Goal: Transaction & Acquisition: Obtain resource

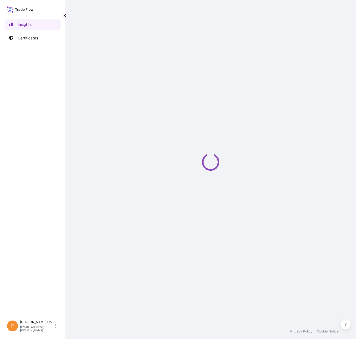
select select "2025"
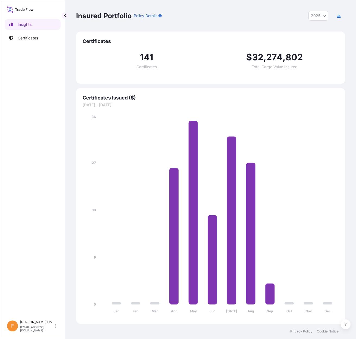
click at [17, 29] on link "Insights" at bounding box center [33, 24] width 56 height 11
click at [23, 35] on link "Certificates" at bounding box center [33, 38] width 56 height 11
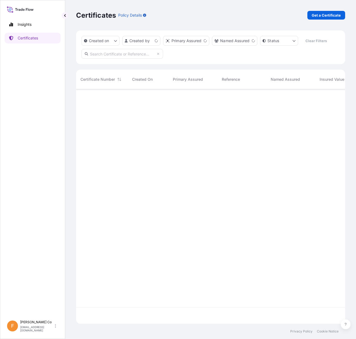
scroll to position [234, 265]
click at [337, 12] on link "Get a Certificate" at bounding box center [327, 15] width 38 height 9
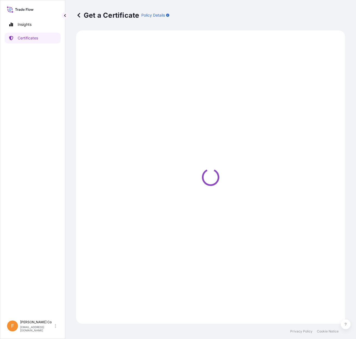
select select "Sea"
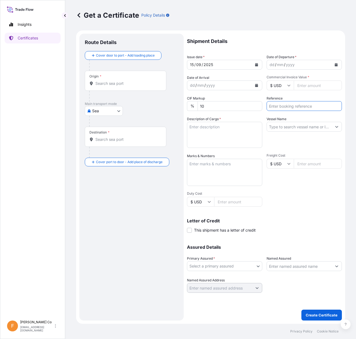
click at [293, 103] on input "Reference" at bounding box center [304, 106] width 75 height 10
paste input "81443088"
type input "81443088"
click at [257, 63] on icon "Calendar" at bounding box center [256, 64] width 3 height 3
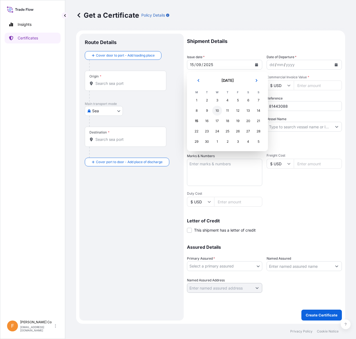
click at [217, 110] on div "10" at bounding box center [217, 111] width 10 height 10
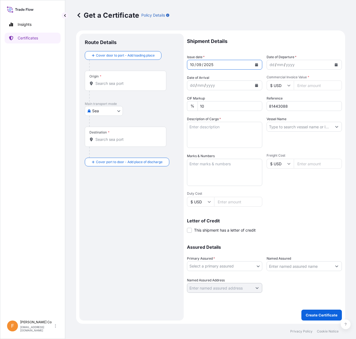
click at [338, 64] on button "Calendar" at bounding box center [336, 64] width 9 height 9
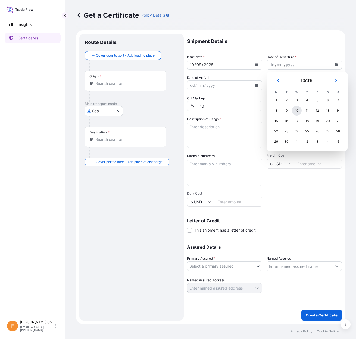
click at [296, 111] on div "10" at bounding box center [297, 111] width 10 height 10
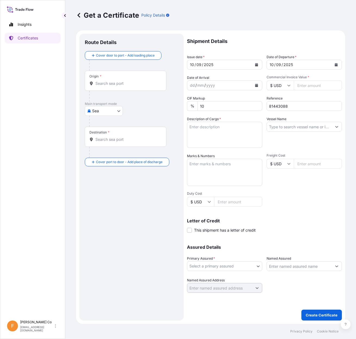
click at [308, 83] on input "Commercial Invoice Value *" at bounding box center [318, 85] width 48 height 10
paste input "141075.00"
type input "141075.00"
click at [207, 170] on textarea "Marks & Numbers" at bounding box center [224, 172] width 75 height 27
paste textarea "MISR POLYMERS INDUSTRIES S.A.E. [STREET_ADDRESS], HELIOPOLIS POST CODE :11341, …"
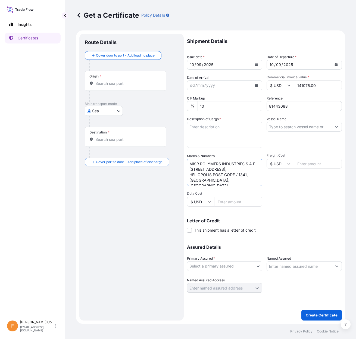
scroll to position [8, 0]
type textarea "MISR POLYMERS INDUSTRIES S.A.E. [STREET_ADDRESS], HELIOPOLIS POST CODE :11341, …"
click at [254, 264] on body "Insights Certificates F [PERSON_NAME] Co [EMAIL_ADDRESS][DOMAIN_NAME] Get a Cer…" at bounding box center [178, 169] width 356 height 339
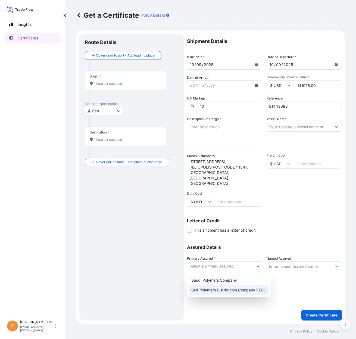
click at [235, 289] on div "Gulf Polymers Distribution Company FZCO" at bounding box center [229, 290] width 80 height 10
select select "31643"
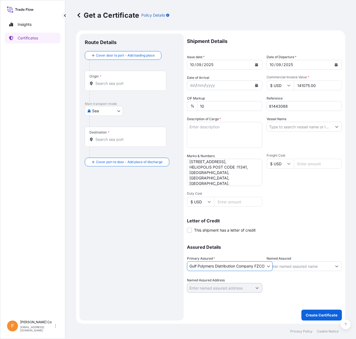
click at [288, 266] on input "Named Assured" at bounding box center [299, 266] width 65 height 10
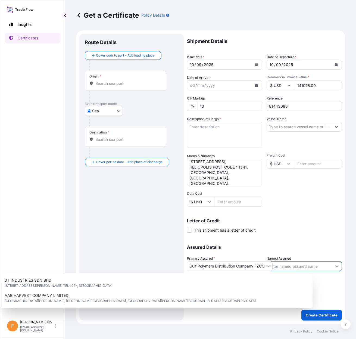
paste input "MISR POLYMERS INDUSTRIES S.A.E."
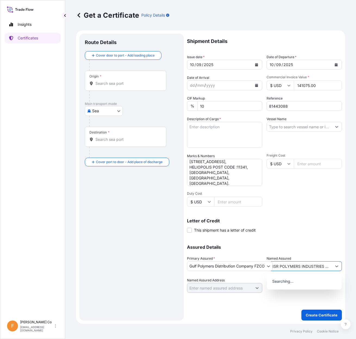
scroll to position [0, 5]
type input "MISR POLYMERS INDUSTRIES S.A.E."
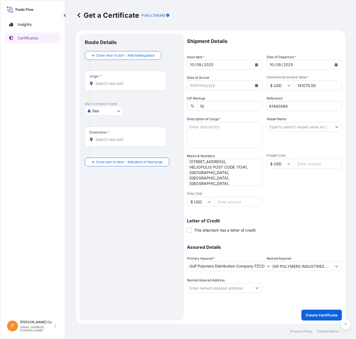
click at [115, 252] on div "Route Details Cover door to port - Add loading place Place of loading Road / [G…" at bounding box center [132, 177] width 94 height 276
click at [299, 125] on input "Vessel Name" at bounding box center [299, 127] width 65 height 10
paste input "MAERSK BALTIMORE 537S"
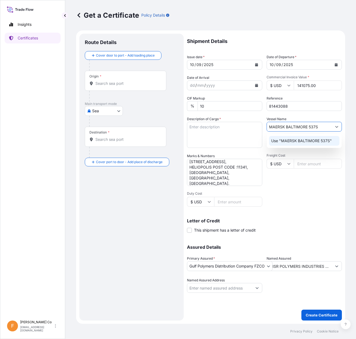
click at [287, 142] on p "Use "MAERSK BALTIMORE 537S"" at bounding box center [301, 140] width 61 height 5
type input "MAERSK BALTIMORE 537S"
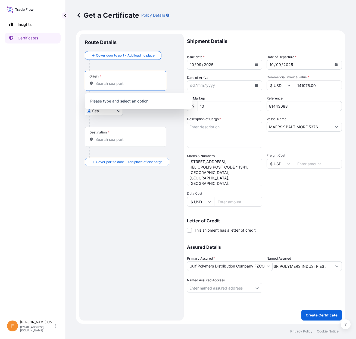
click at [111, 82] on input "Origin *" at bounding box center [127, 83] width 64 height 5
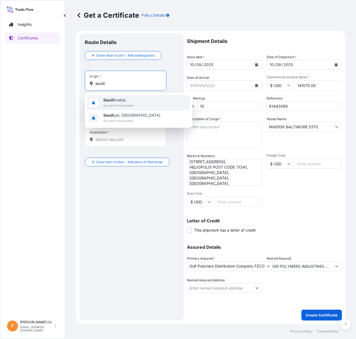
click at [116, 100] on span "[GEOGRAPHIC_DATA]" at bounding box center [118, 99] width 30 height 5
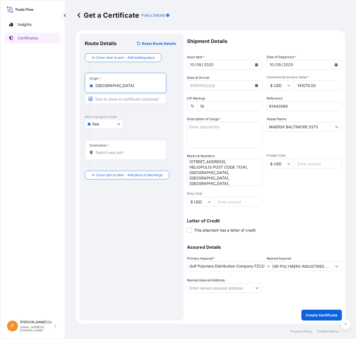
type input "[GEOGRAPHIC_DATA]"
click at [110, 100] on input "Text to appear on certificate" at bounding box center [126, 99] width 82 height 10
paste input "AL JUBAIL PORT"
drag, startPoint x: 151, startPoint y: 102, endPoint x: -27, endPoint y: 88, distance: 179.5
click at [0, 88] on html "Insights Certificates F [PERSON_NAME] Co [EMAIL_ADDRESS][DOMAIN_NAME] Get a Cer…" at bounding box center [178, 169] width 356 height 339
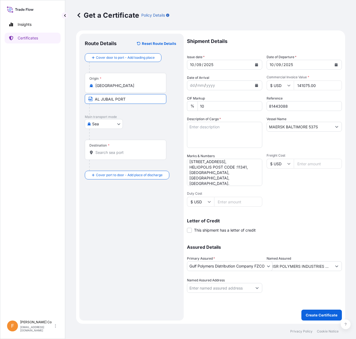
paste input "[GEOGRAPHIC_DATA]"
type input "AL JUBAIL [GEOGRAPHIC_DATA]"
click at [105, 153] on input "Destination *" at bounding box center [127, 152] width 64 height 5
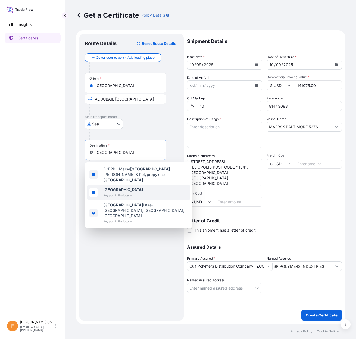
click at [116, 184] on div "EGEPP - [GEOGRAPHIC_DATA] [GEOGRAPHIC_DATA] [PERSON_NAME] & Polypropylene, [GEO…" at bounding box center [139, 195] width 108 height 66
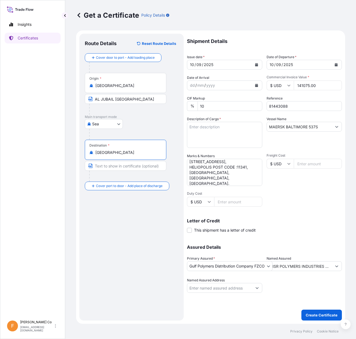
type input "[GEOGRAPHIC_DATA]"
click at [113, 165] on input "Text to appear on certificate" at bounding box center [126, 166] width 82 height 10
paste input "[GEOGRAPHIC_DATA], [GEOGRAPHIC_DATA]"
type input "[GEOGRAPHIC_DATA], [GEOGRAPHIC_DATA]"
click at [45, 212] on div "Insights Certificates" at bounding box center [33, 165] width 56 height 303
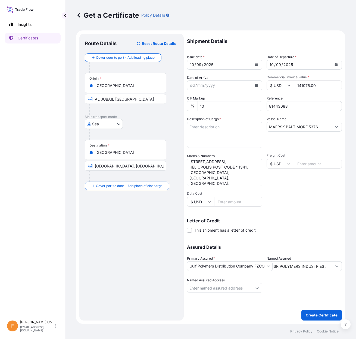
click at [230, 134] on textarea "Description of Cargo *" at bounding box center [224, 135] width 75 height 26
paste textarea "MARLEX HIGH DENSITY POLYETHYLENE RESIN HHM TR-144"
paste textarea "6 x 40 FT CONTAINER CONTAINING"
paste textarea "NET WEIGHT : 148.50 MT GROSS WEIGHT: 152.064 MT 990 BAGS PER CONTAINER 5940 TOT…"
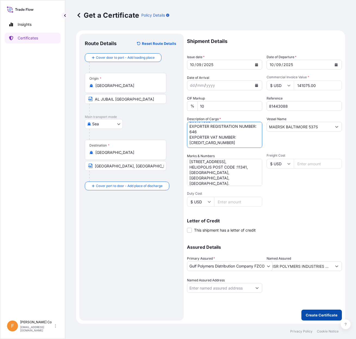
type textarea "6 x 40 FT CONTAINER CONTAINING MARLEX HIGH DENSITY POLYETHYLENE RESIN HHM TR-14…"
click at [312, 312] on p "Create Certificate" at bounding box center [322, 314] width 32 height 5
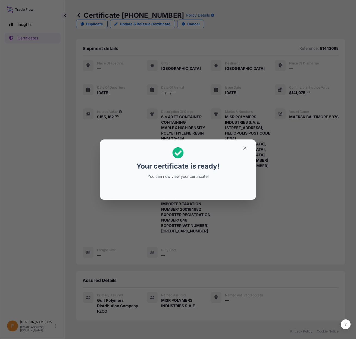
click at [247, 148] on icon "button" at bounding box center [245, 148] width 5 height 5
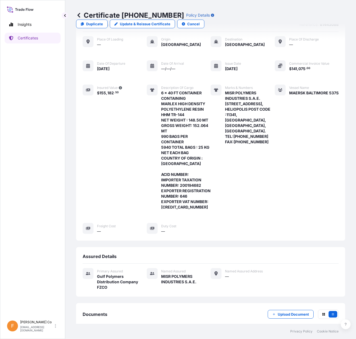
scroll to position [51, 0]
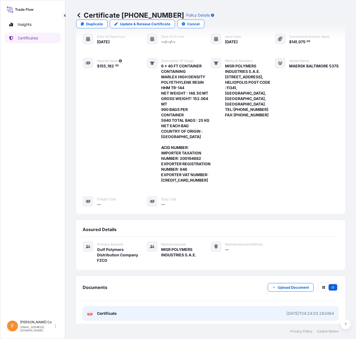
click at [270, 311] on link "PDF Certificate [DATE]T04:24:03.283464" at bounding box center [211, 313] width 256 height 14
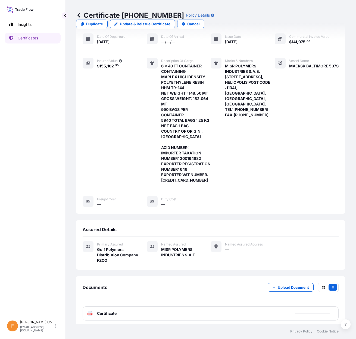
scroll to position [0, 0]
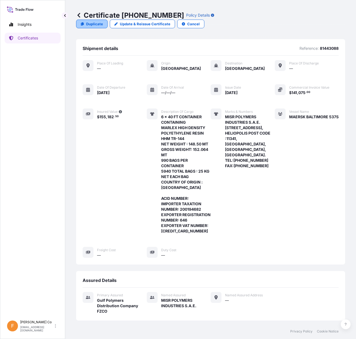
click at [103, 21] on p "Duplicate" at bounding box center [94, 23] width 17 height 5
select select "Sea"
select select "31643"
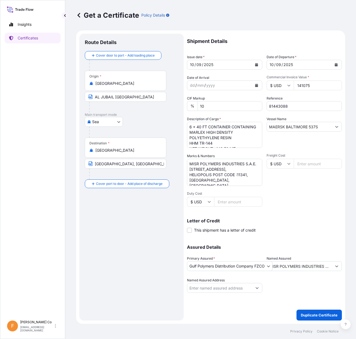
drag, startPoint x: 292, startPoint y: 104, endPoint x: 181, endPoint y: 98, distance: 111.4
click at [181, 98] on form "Route Details Cover door to port - Add loading place Place of loading Road / [G…" at bounding box center [210, 176] width 269 height 293
paste input "9"
type input "81443089"
click at [241, 137] on textarea "6 x 40 FT CONTAINER CONTAINING MARLEX HIGH DENSITY POLYETHYLENE RESIN HHM TR-14…" at bounding box center [224, 135] width 75 height 26
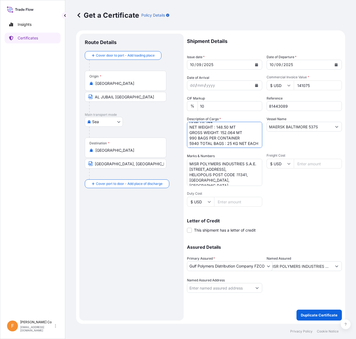
scroll to position [22, 0]
click at [247, 131] on textarea "6 x 40 FT CONTAINER CONTAINING MARLEX HIGH DENSITY POLYETHYLENE RESIN HHM TR-14…" at bounding box center [224, 135] width 75 height 26
paste textarea "2001946822025080233"
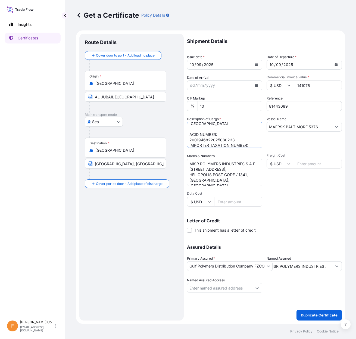
type textarea "6 x 40 FT CONTAINER CONTAINING MARLEX HIGH DENSITY POLYETHYLENE RESIN HHM TR-14…"
click at [318, 312] on p "Duplicate Certificate" at bounding box center [319, 314] width 37 height 5
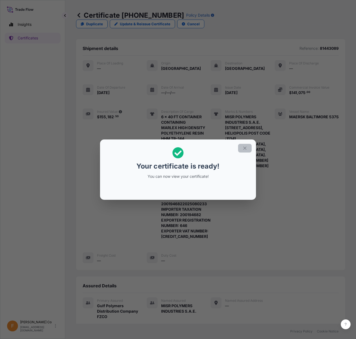
click at [246, 146] on icon "button" at bounding box center [245, 148] width 5 height 5
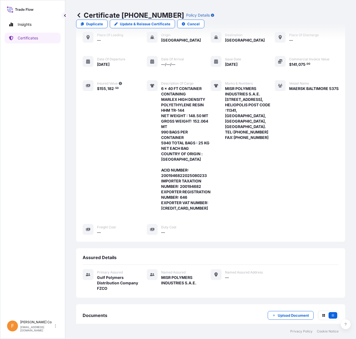
scroll to position [56, 0]
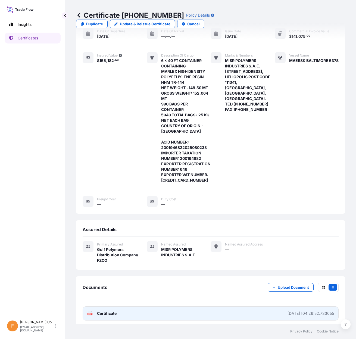
click at [239, 312] on link "PDF Certificate [DATE]T04:26:52.733055" at bounding box center [211, 313] width 256 height 14
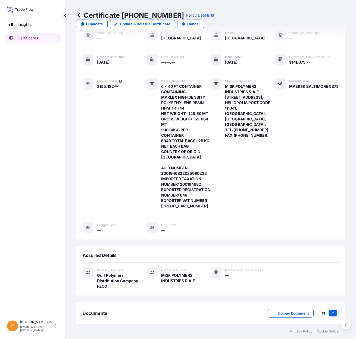
scroll to position [0, 0]
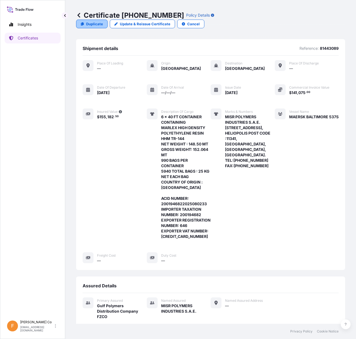
click at [103, 21] on p "Duplicate" at bounding box center [94, 23] width 17 height 5
select select "Sea"
select select "31643"
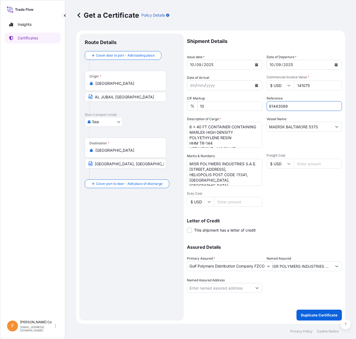
drag, startPoint x: 300, startPoint y: 108, endPoint x: 142, endPoint y: 100, distance: 158.7
click at [142, 100] on form "Route Details Cover door to port - Add loading place Place of loading Road / [G…" at bounding box center [210, 176] width 269 height 293
paste input "90"
type input "81443090"
drag, startPoint x: 317, startPoint y: 84, endPoint x: 199, endPoint y: 86, distance: 118.6
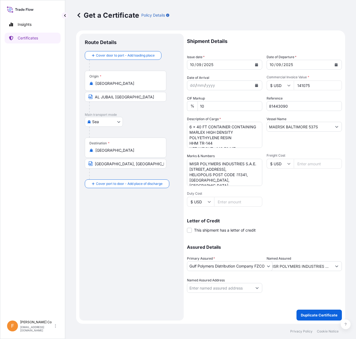
click at [201, 84] on div "Shipment Details Issue date * [DATE] Date of Departure * [DATE] Date of Arrival…" at bounding box center [264, 163] width 155 height 259
paste input "94050.00"
type input "94050.00"
click at [241, 131] on textarea "6 x 40 FT CONTAINER CONTAINING MARLEX HIGH DENSITY POLYETHYLENE RESIN HHM TR-14…" at bounding box center [224, 135] width 75 height 26
paste textarea "4"
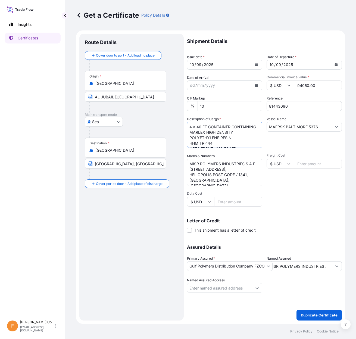
click at [248, 171] on textarea "MISR POLYMERS INDUSTRIES S.A.E. [STREET_ADDRESS], HELIOPOLIS POST CODE :11341, …" at bounding box center [224, 172] width 75 height 27
click at [239, 135] on textarea "6 x 40 FT CONTAINER CONTAINING MARLEX HIGH DENSITY POLYETHYLENE RESIN HHM TR-14…" at bounding box center [224, 135] width 75 height 26
paste textarea "99.00 MT GROSS WEIGHT: 101.376 MT 990 BAGS PER CONTAINER 3960 TOTAL BAGS : 25 K…"
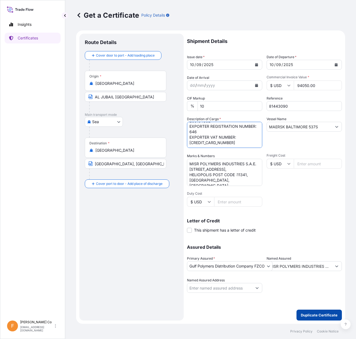
type textarea "4 x 40 FT CONTAINER CONTAINING MARLEX HIGH DENSITY POLYETHYLENE RESIN HHM TR-14…"
click at [317, 314] on p "Duplicate Certificate" at bounding box center [319, 314] width 37 height 5
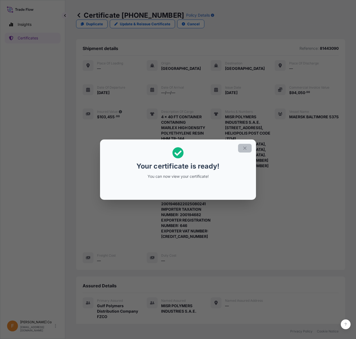
click at [247, 147] on icon "button" at bounding box center [245, 148] width 5 height 5
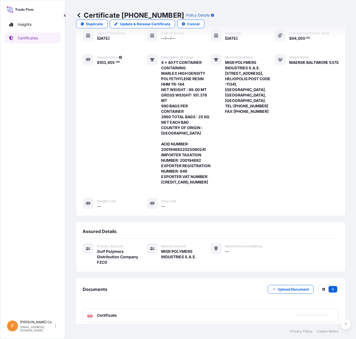
scroll to position [56, 0]
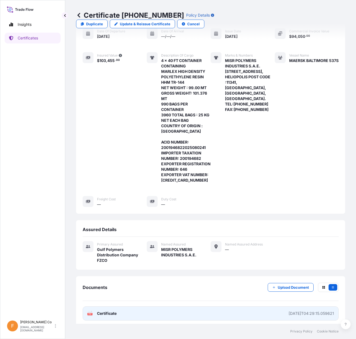
click at [241, 309] on link "PDF Certificate [DATE]T04:29:15.059621" at bounding box center [211, 313] width 256 height 14
